Goal: Task Accomplishment & Management: Manage account settings

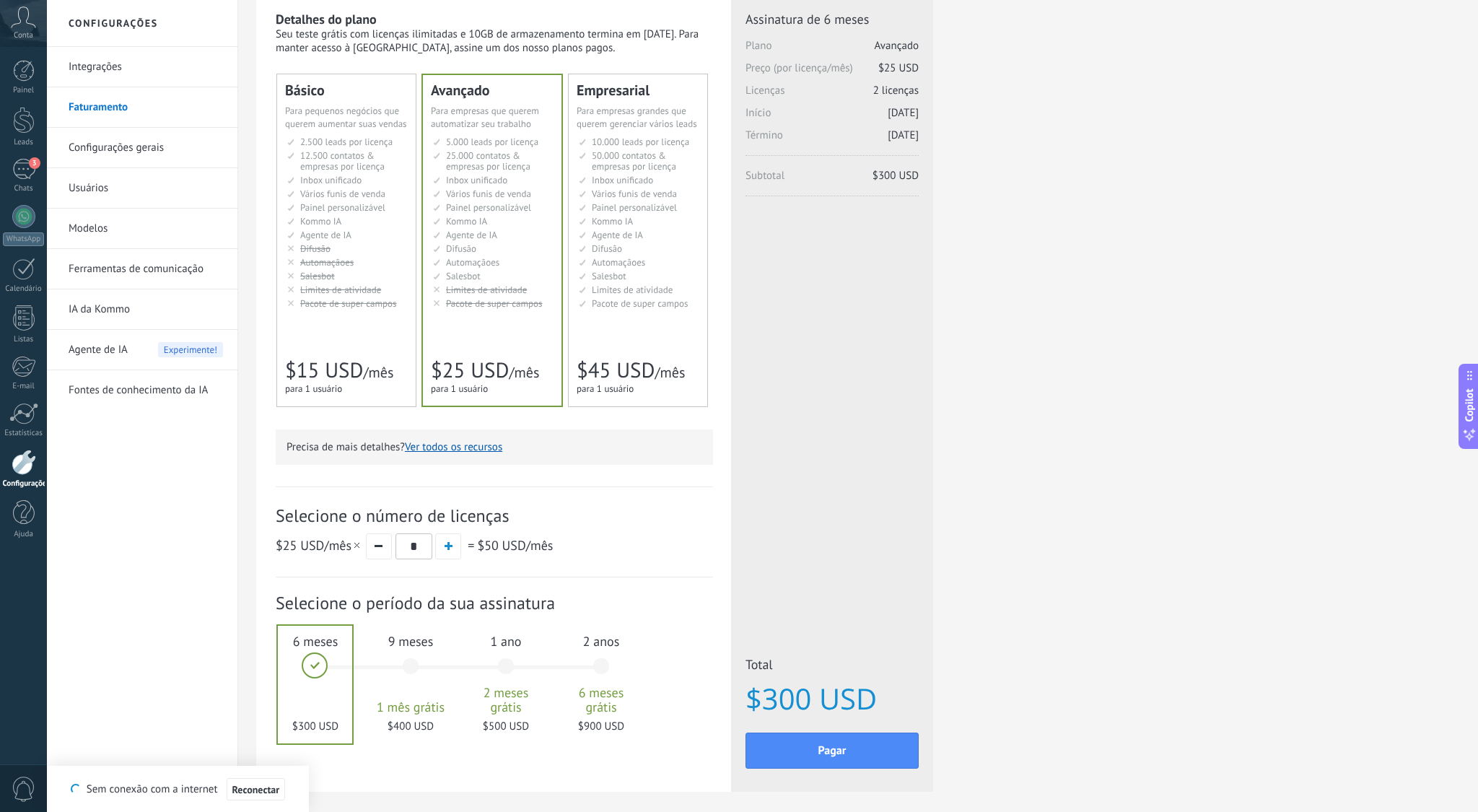
click at [712, 315] on div "Básico Для увеличения продаж в малом бизнесе For small businesses that want to …" at bounding box center [495, 241] width 436 height 332
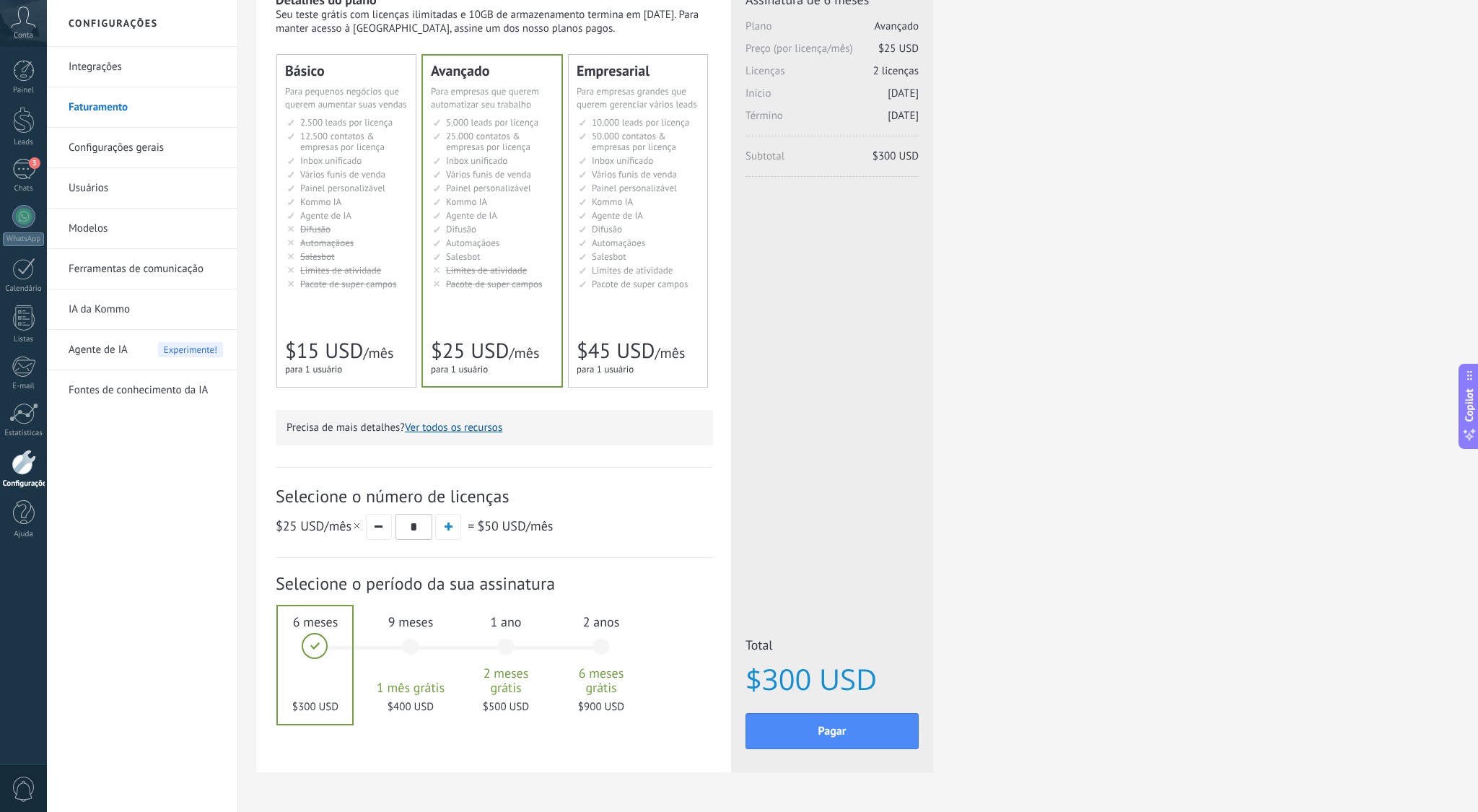
scroll to position [114, 0]
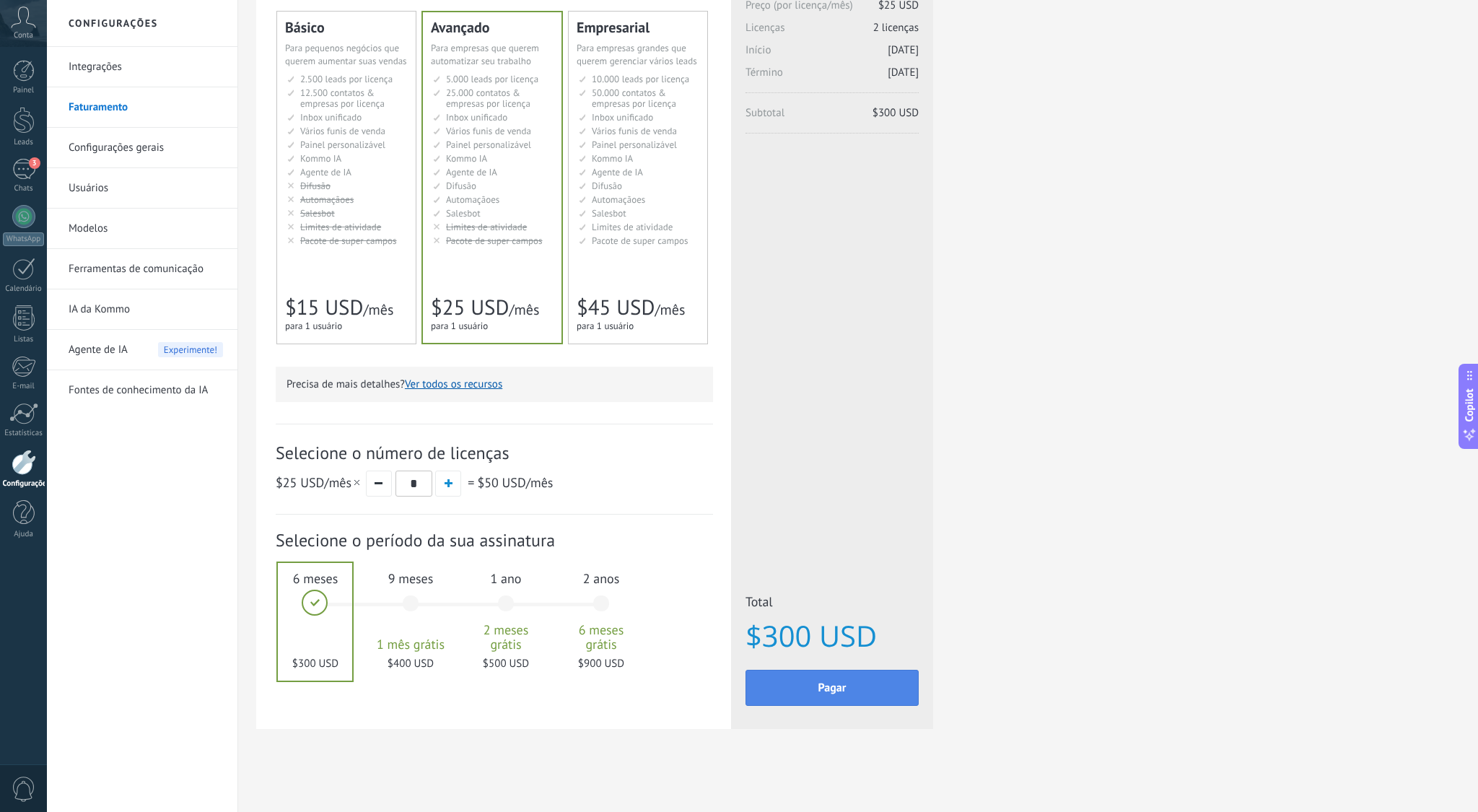
click at [860, 693] on button "Pagar" at bounding box center [833, 688] width 173 height 36
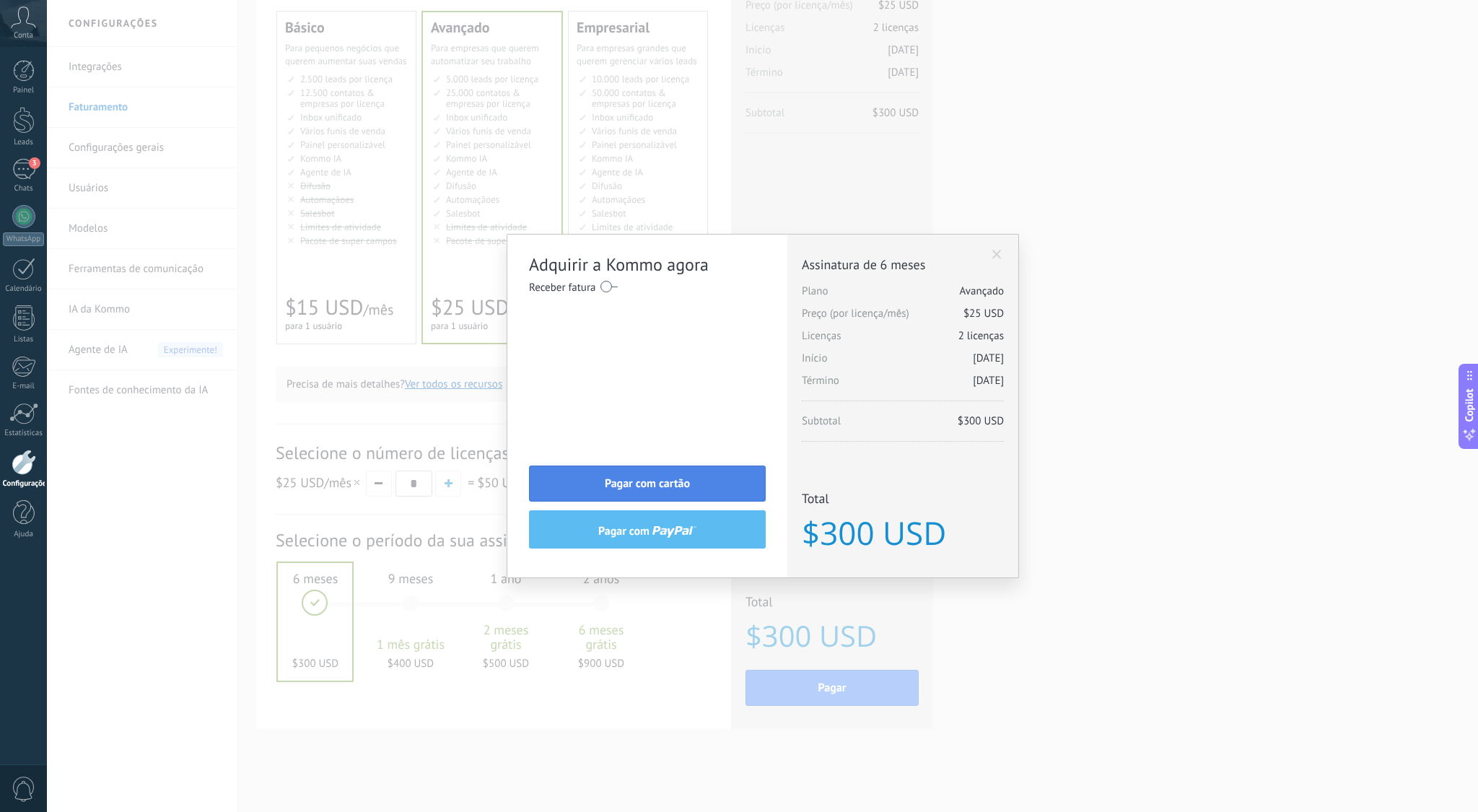
click at [658, 486] on span "Pagar com cartão" at bounding box center [647, 483] width 85 height 10
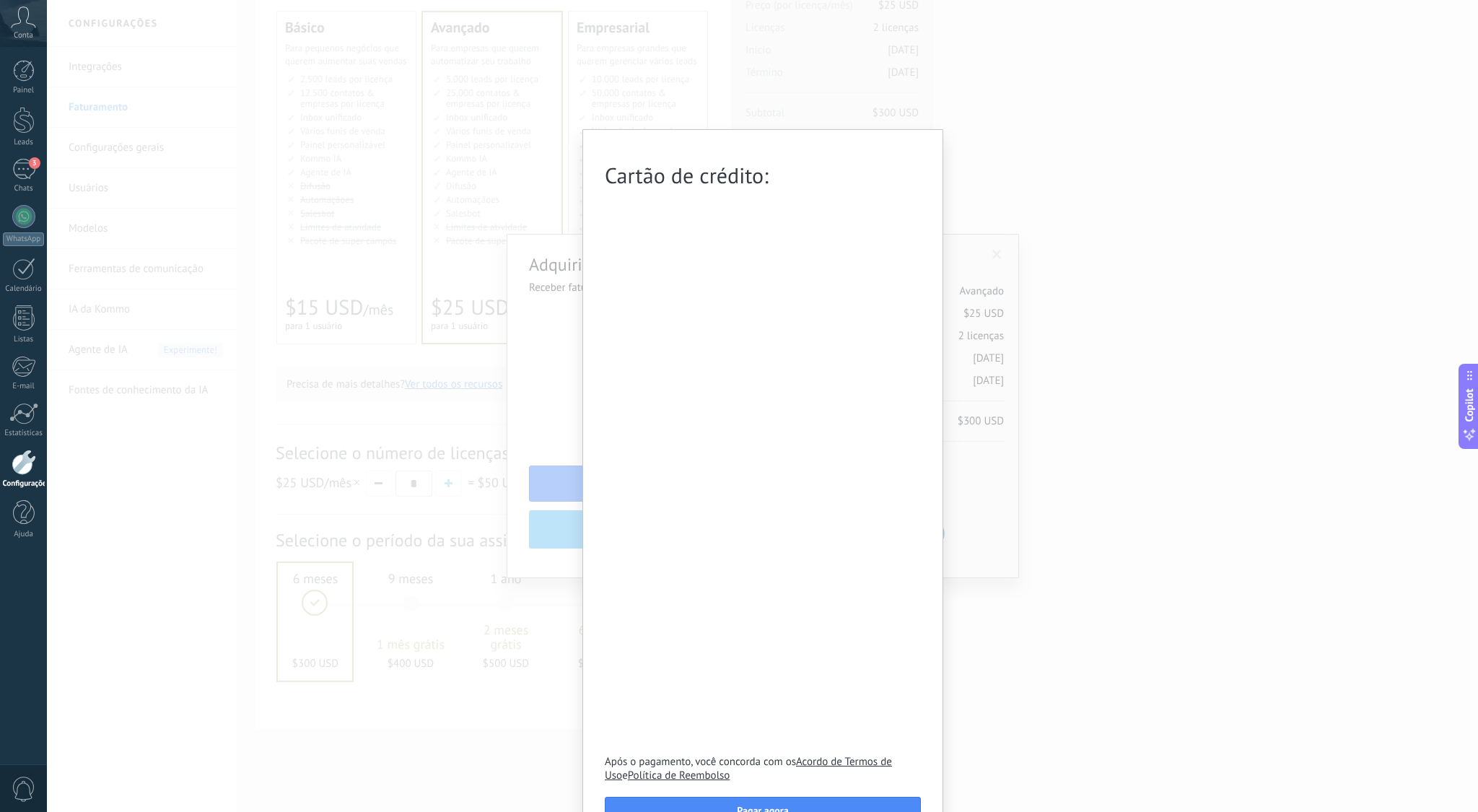
scroll to position [156, 0]
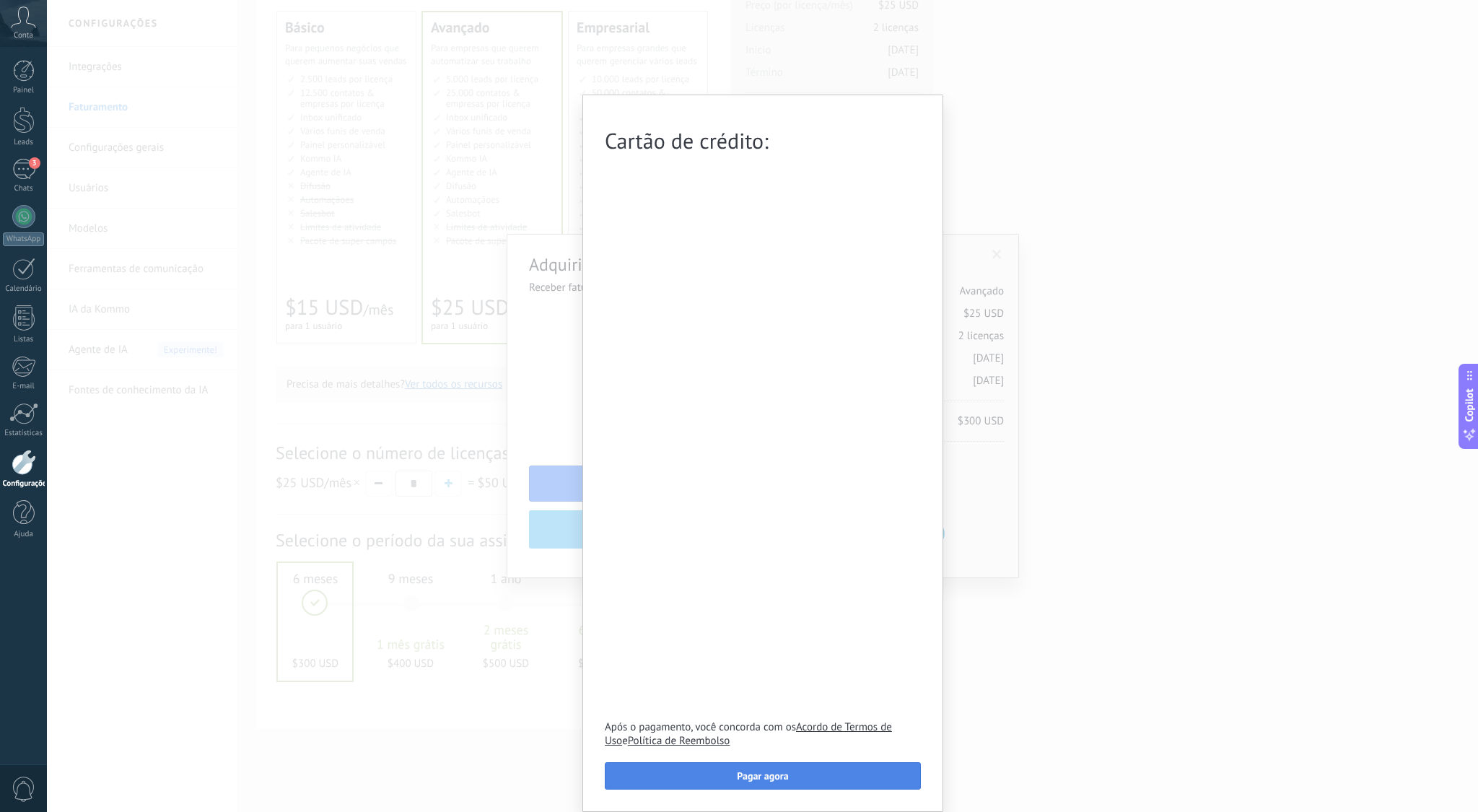
click at [762, 783] on button "Pagar agora" at bounding box center [763, 776] width 316 height 28
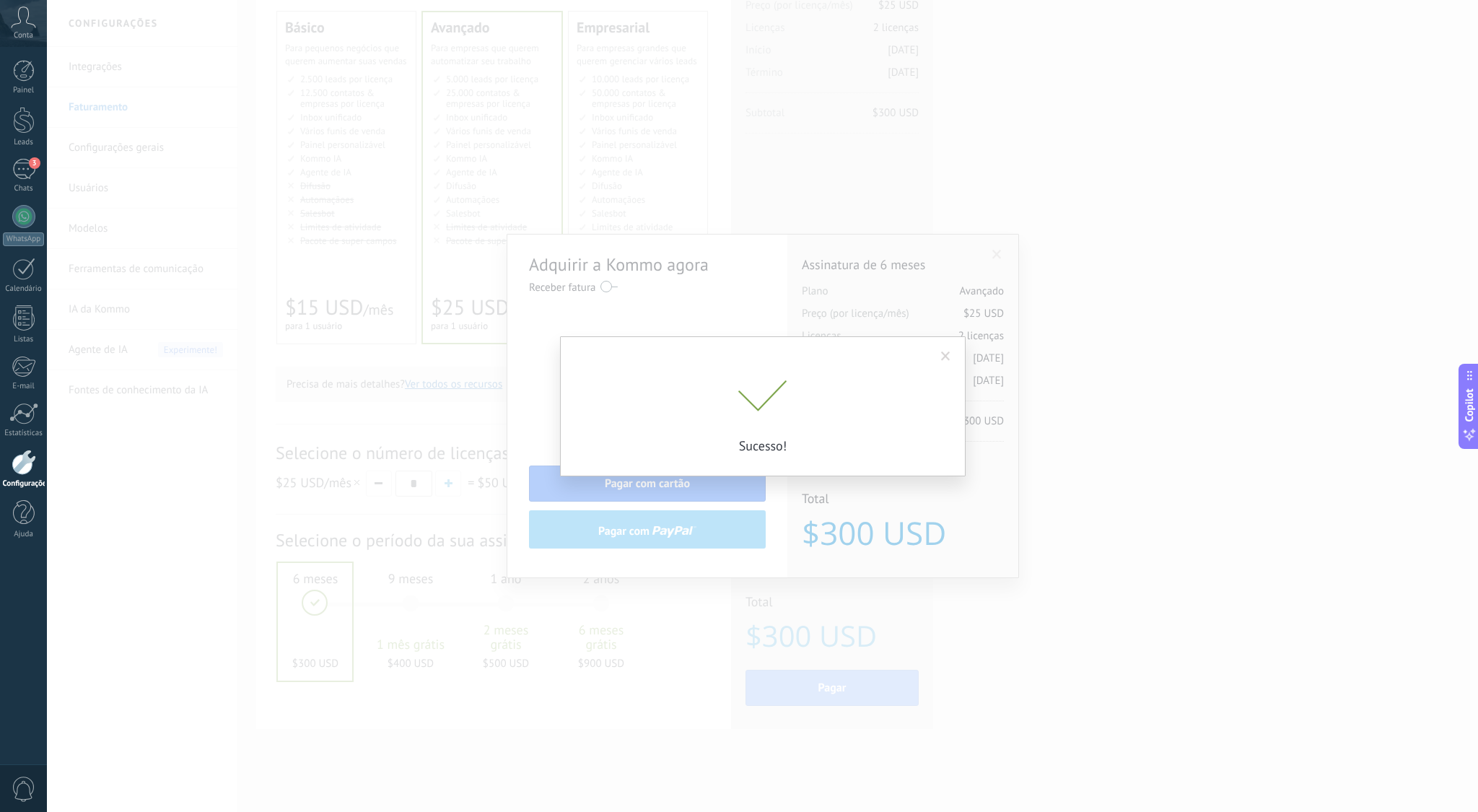
scroll to position [0, 0]
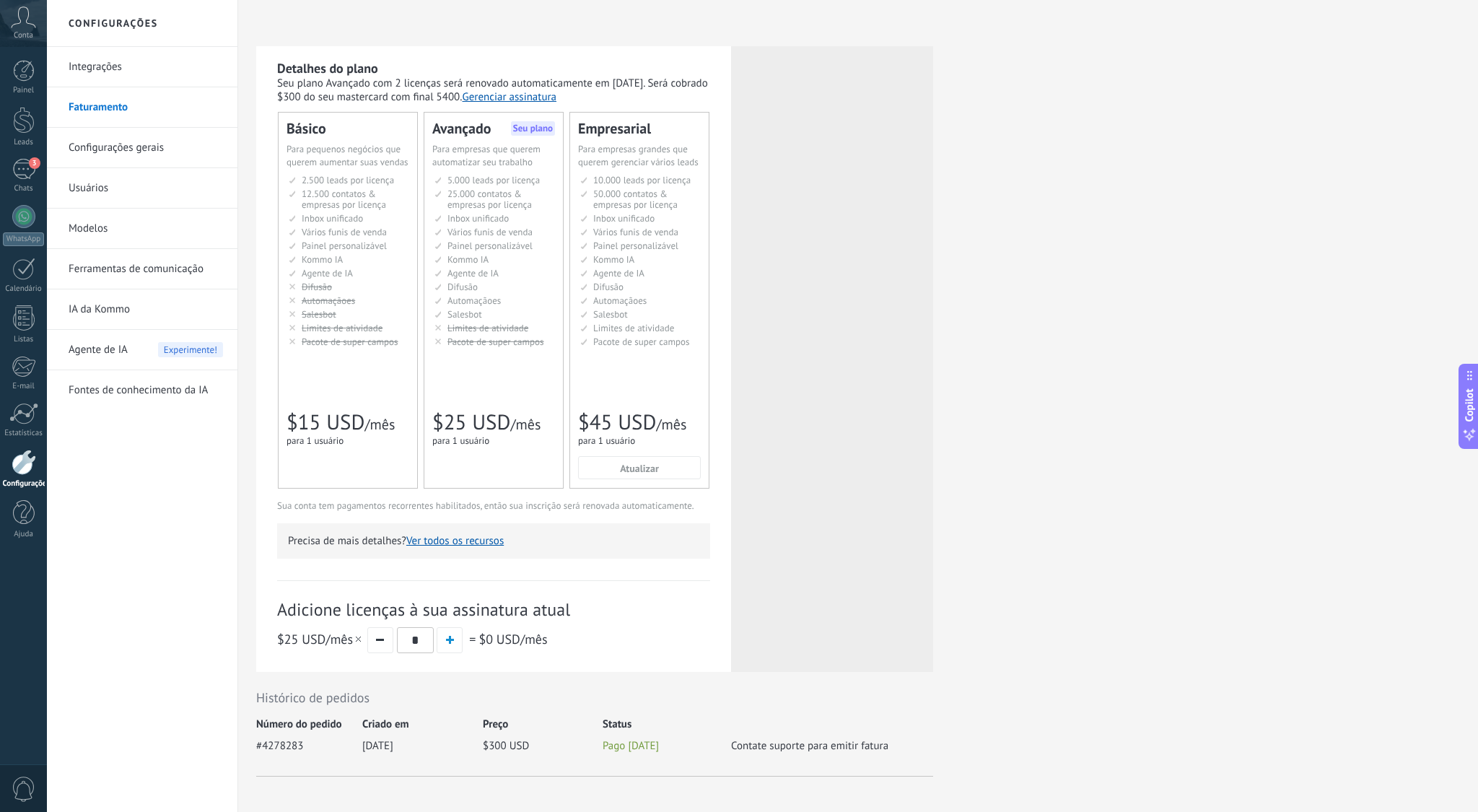
click at [92, 182] on link "Usuários" at bounding box center [146, 188] width 155 height 41
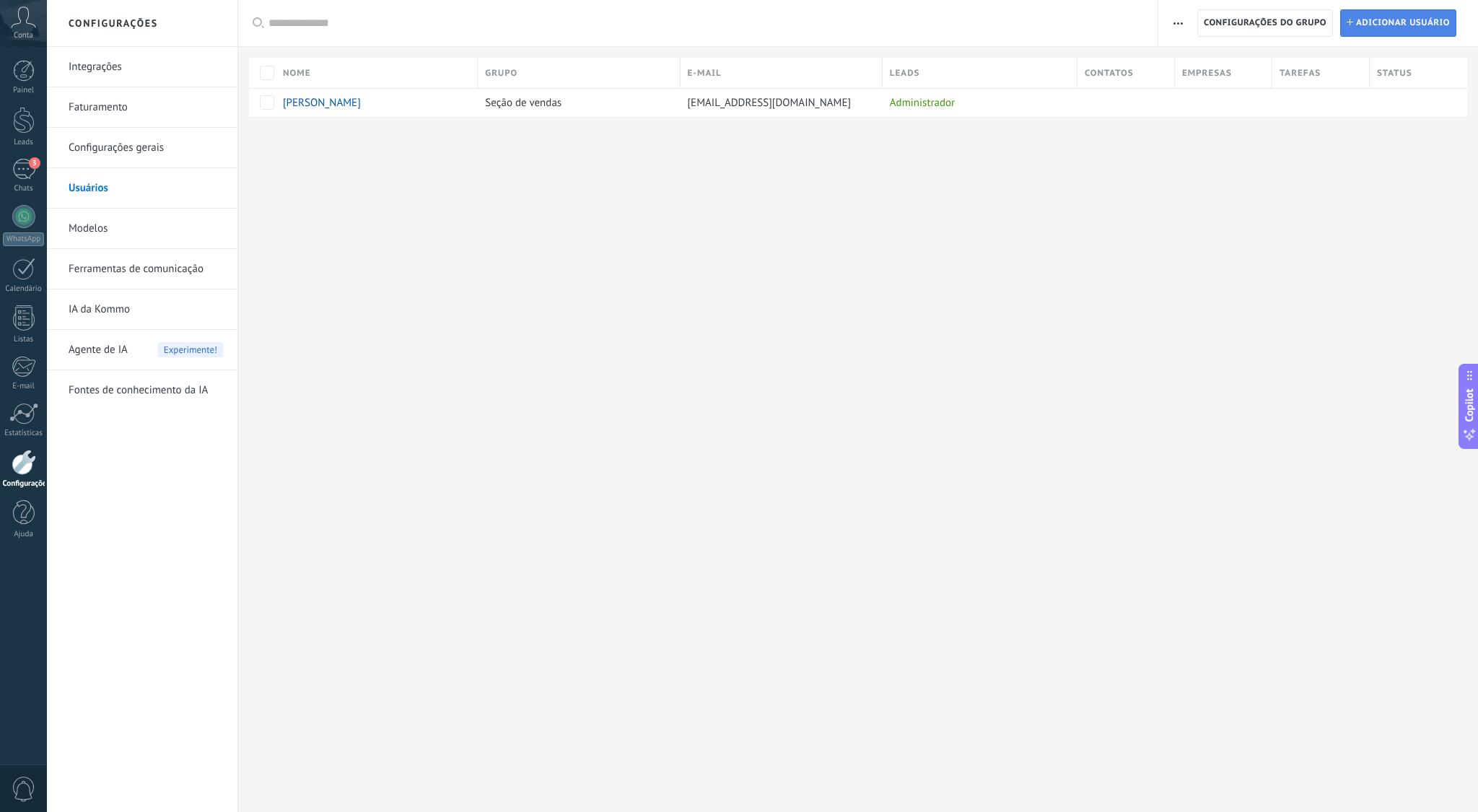
click at [1384, 15] on span "Adicionar usuário" at bounding box center [1403, 23] width 94 height 26
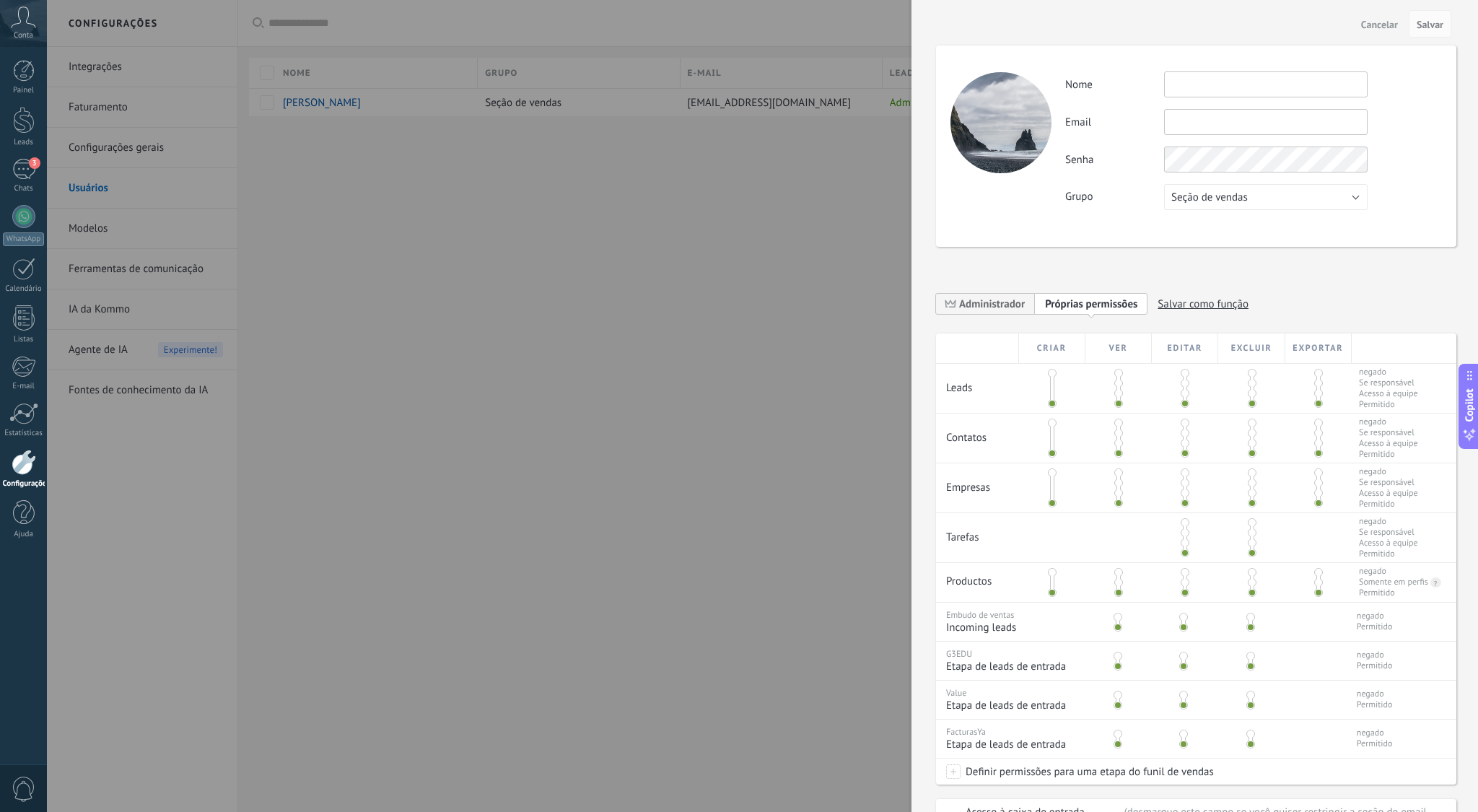
click at [1205, 85] on input "text" at bounding box center [1266, 85] width 204 height 26
type input "**********"
paste input "**********"
drag, startPoint x: 1205, startPoint y: 122, endPoint x: 899, endPoint y: 125, distance: 306.0
click at [908, 124] on body ".abccls-1,.abccls-2{fill-rule:evenodd}.abccls-2{fill:#fff} .abfcls-1{fill:none}…" at bounding box center [739, 406] width 1478 height 812
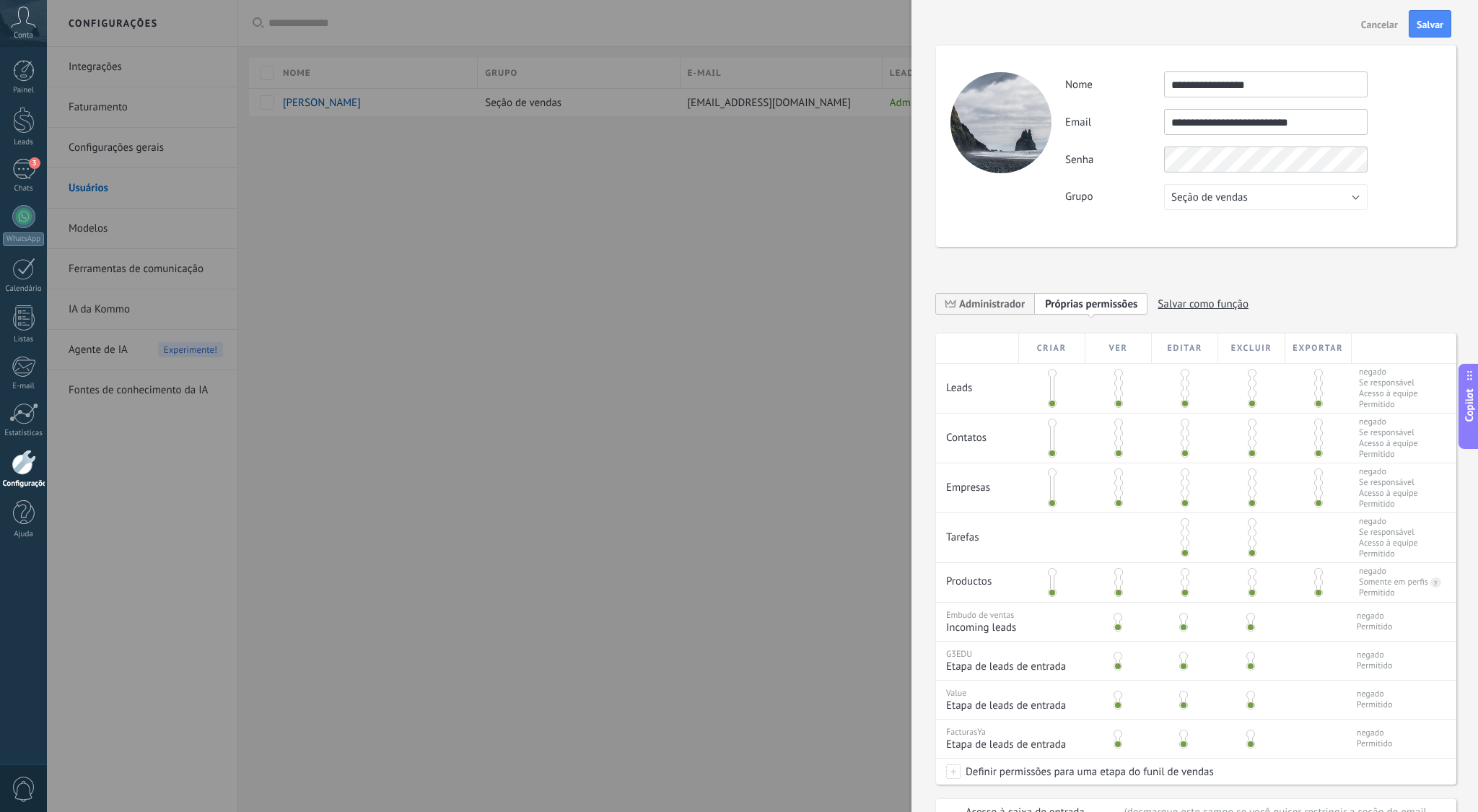
type input "**********"
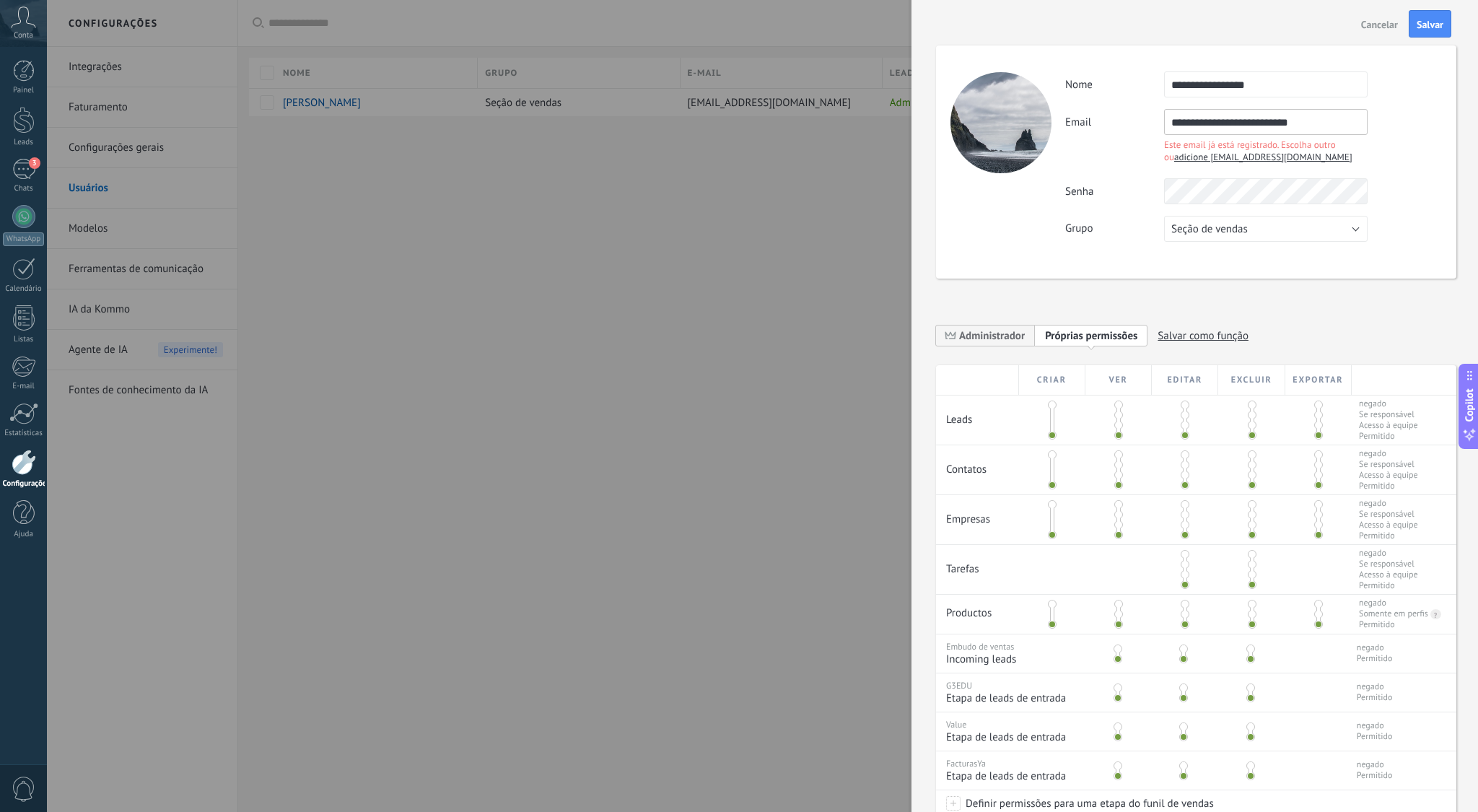
click at [1222, 155] on span "adicione robesio.comercial@gmail.com" at bounding box center [1263, 157] width 178 height 12
type input "**********"
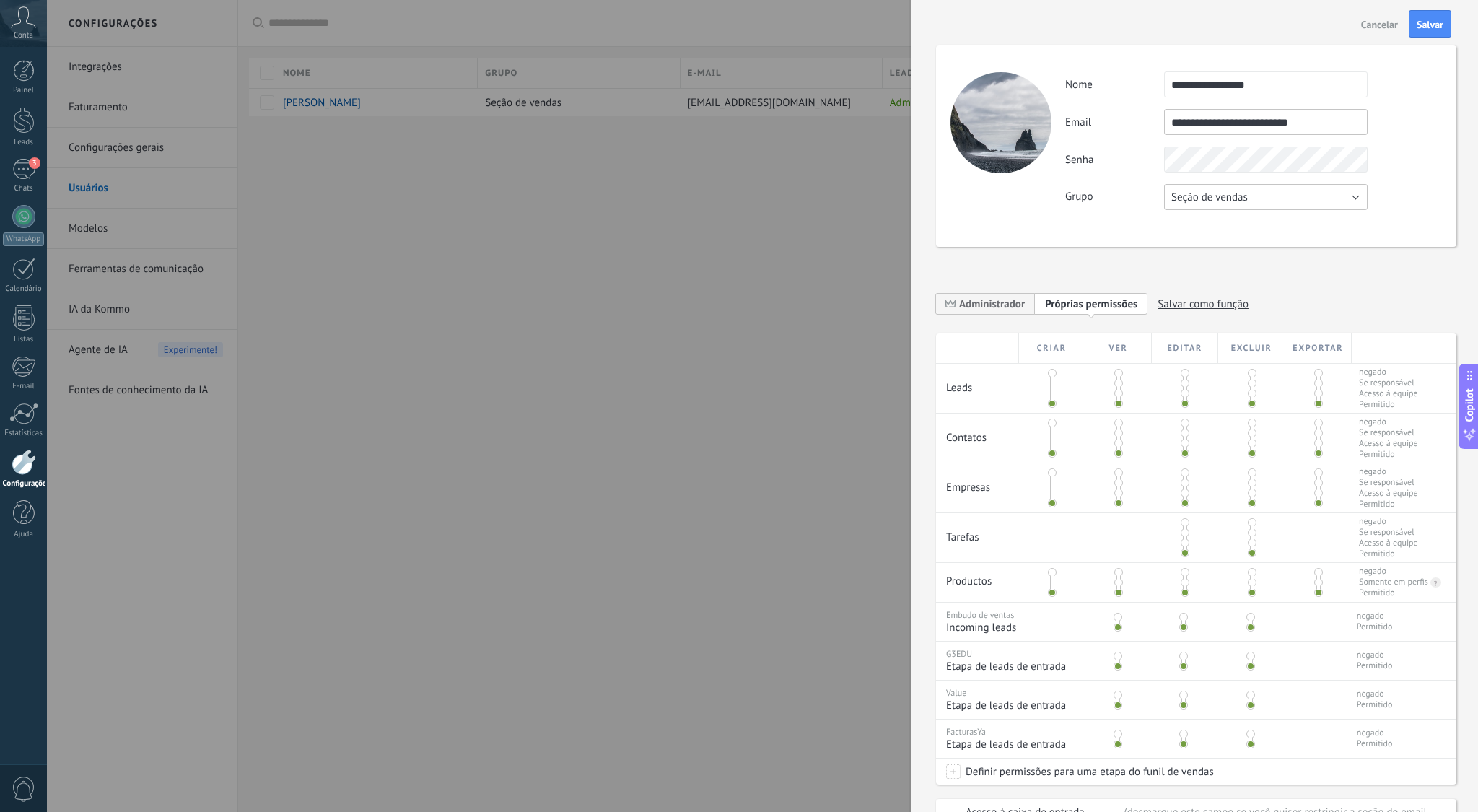
click at [1325, 197] on button "Seção de vendas" at bounding box center [1266, 197] width 204 height 26
click at [1325, 197] on span "Seção de vendas" at bounding box center [1259, 197] width 207 height 14
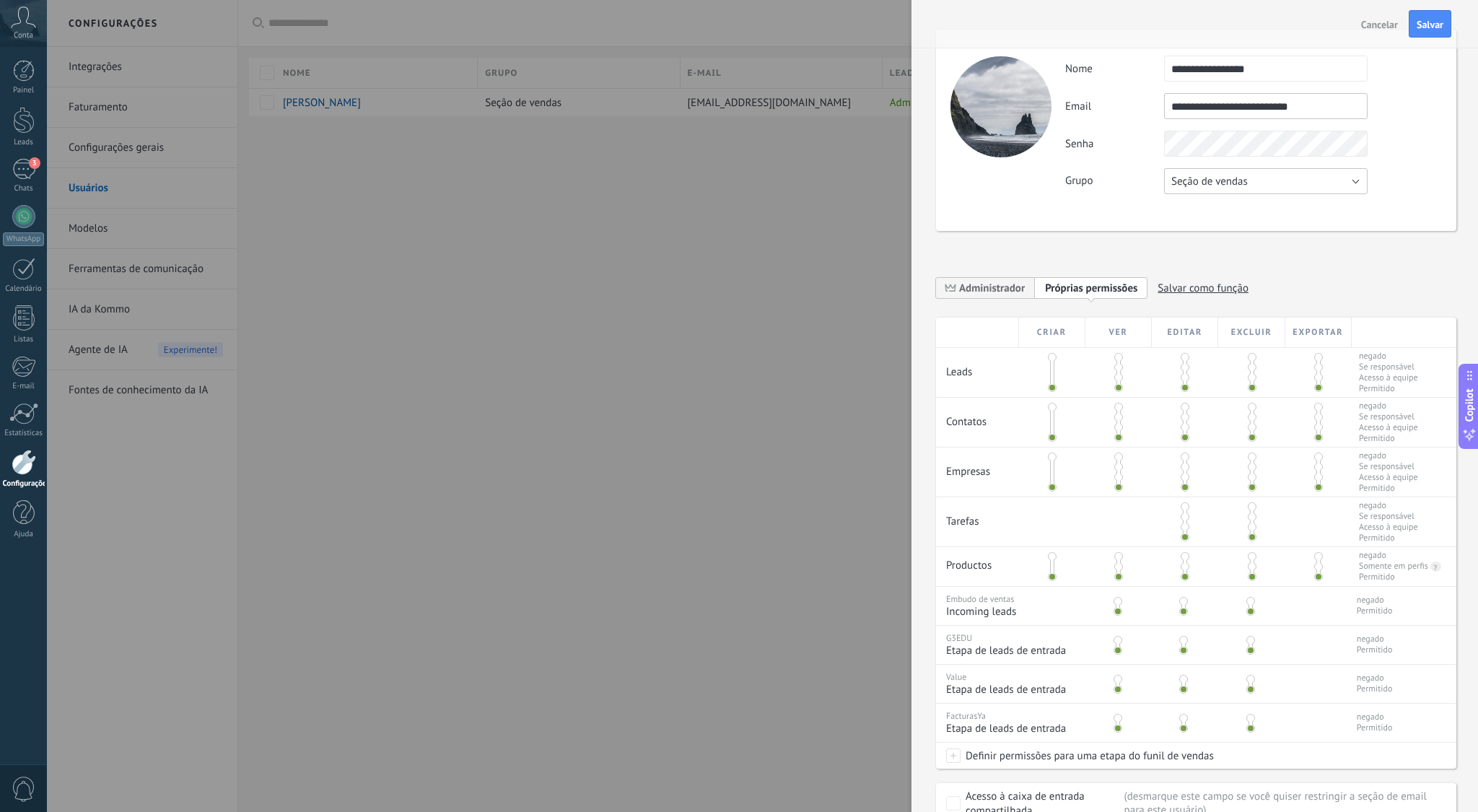
scroll to position [17, 0]
click at [1003, 288] on span "Administrador" at bounding box center [991, 288] width 65 height 14
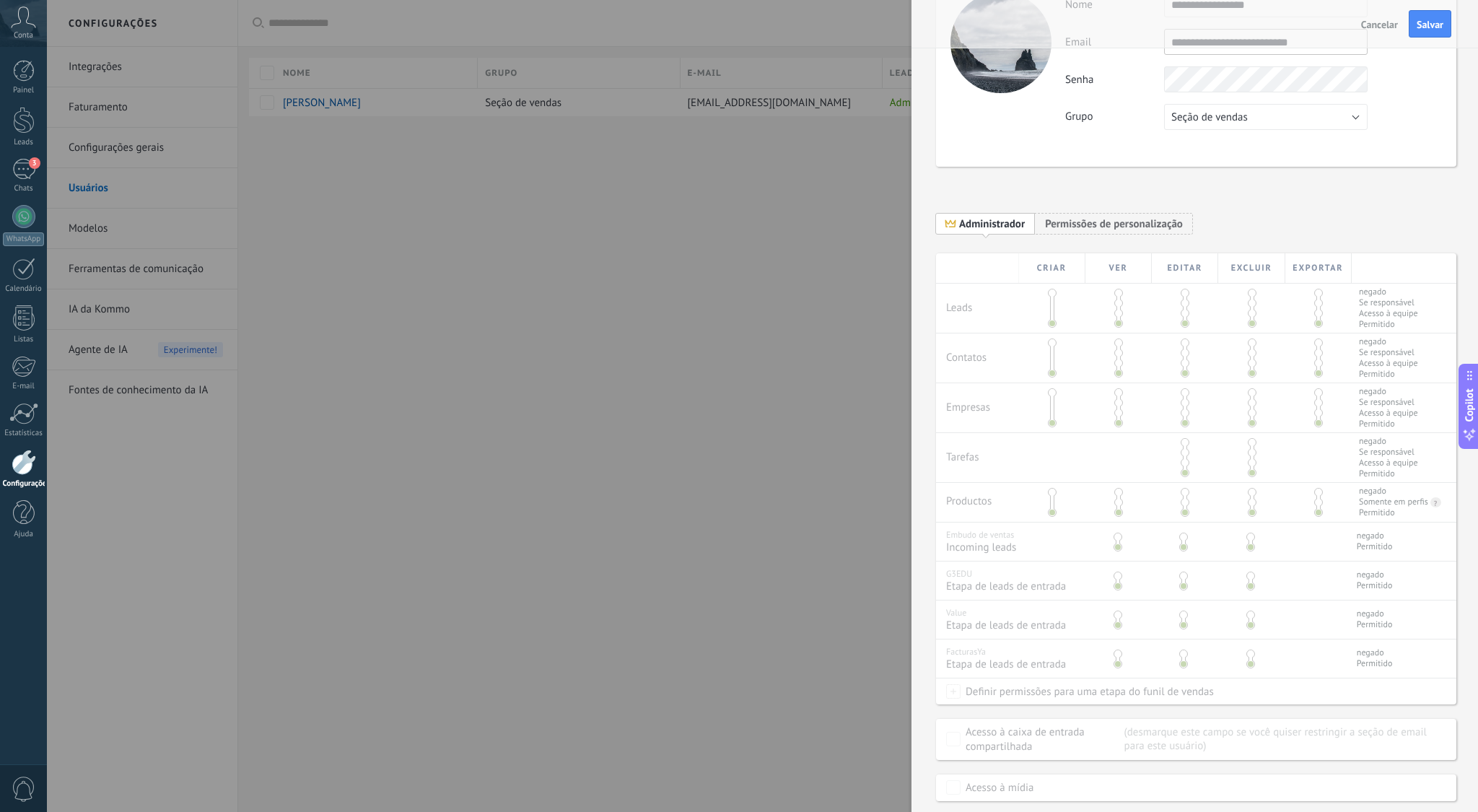
scroll to position [128, 0]
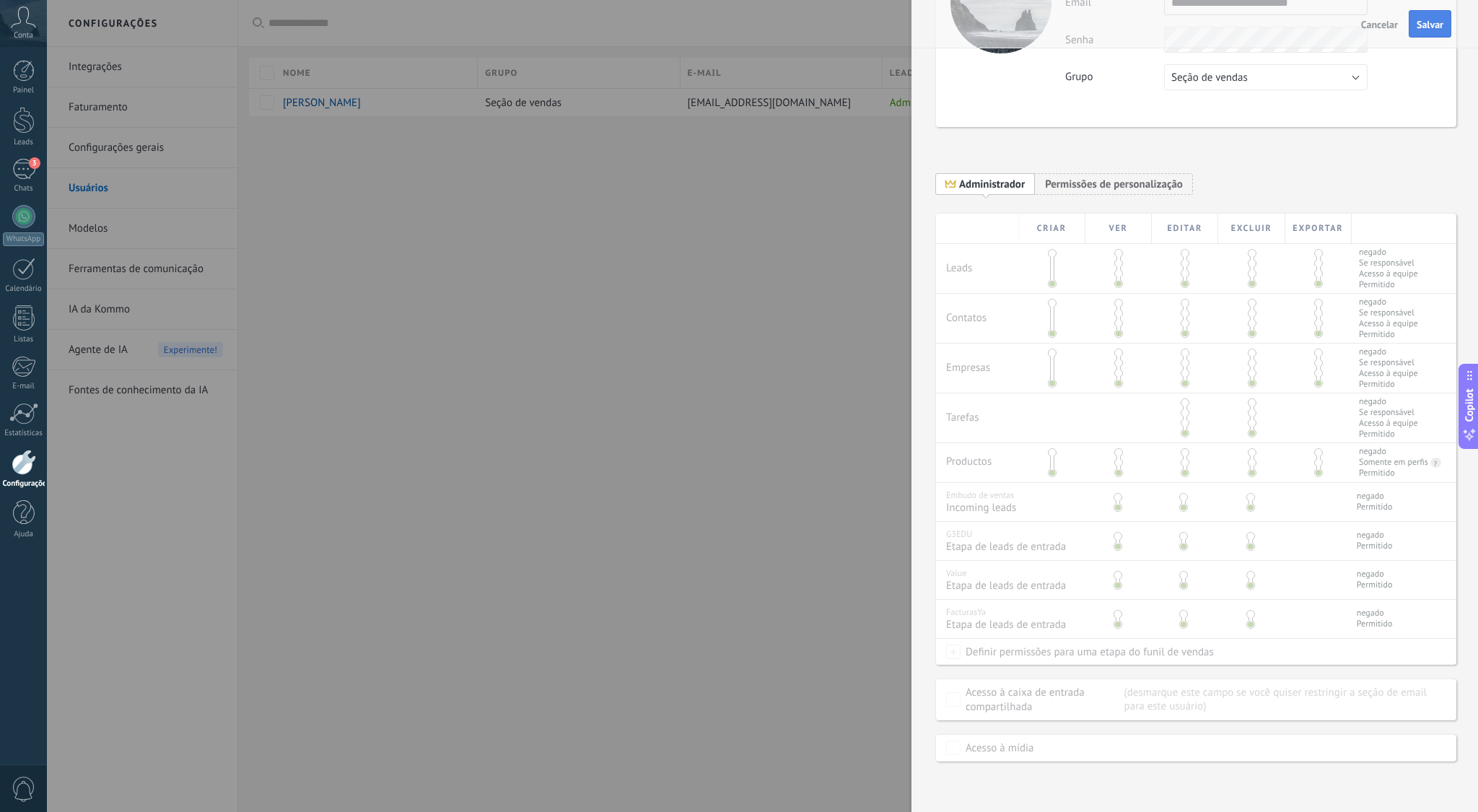
click at [1433, 30] on button "Salvar" at bounding box center [1430, 24] width 42 height 28
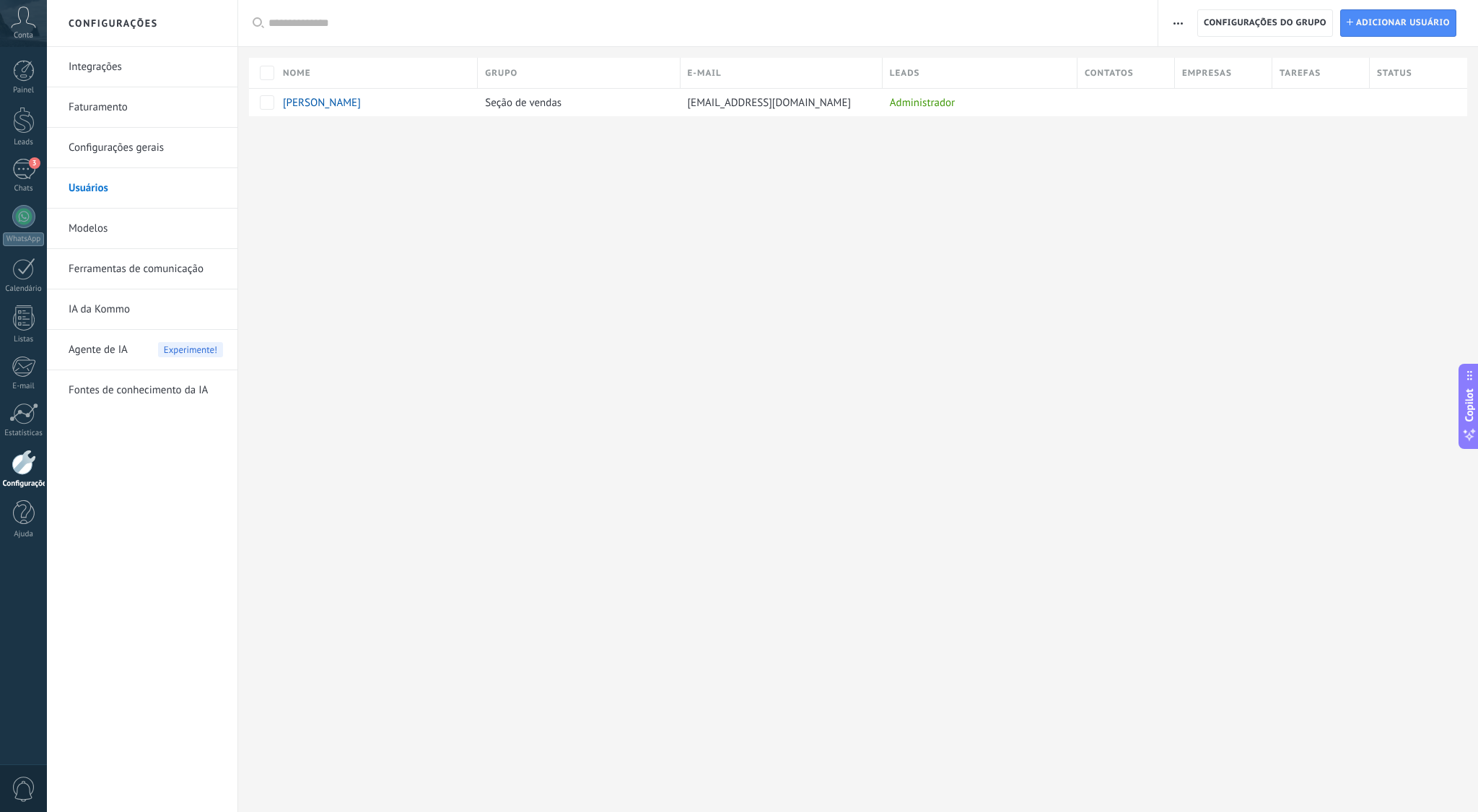
scroll to position [0, 0]
click at [1150, 283] on div "Configurações Integrações Faturamento Configurações gerais Usuários Modelos Fer…" at bounding box center [763, 406] width 1431 height 812
click at [457, 345] on div "Configurações Integrações Faturamento Configurações gerais Usuários Modelos Fer…" at bounding box center [763, 406] width 1431 height 812
